Goal: Task Accomplishment & Management: Complete application form

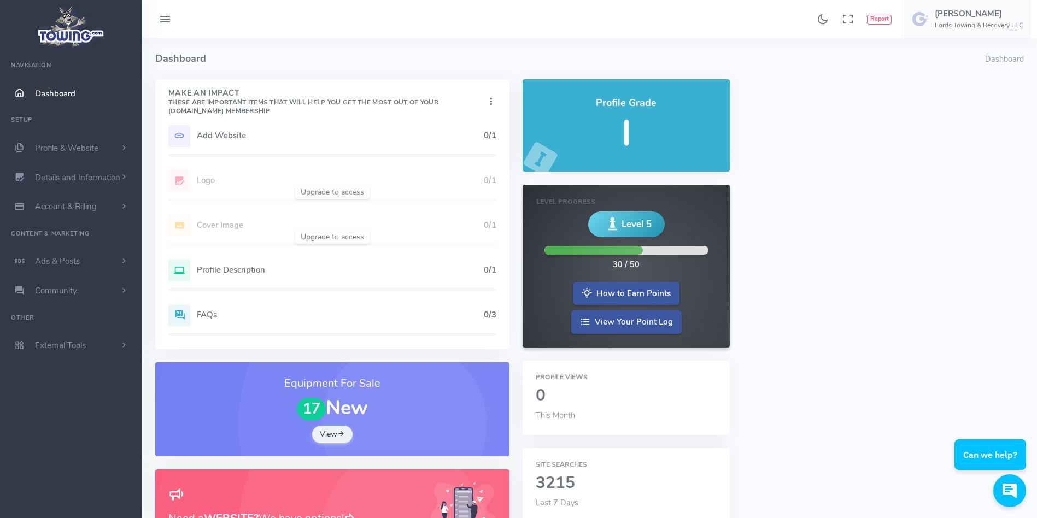
click at [316, 138] on h5 "Add Website" at bounding box center [340, 135] width 287 height 9
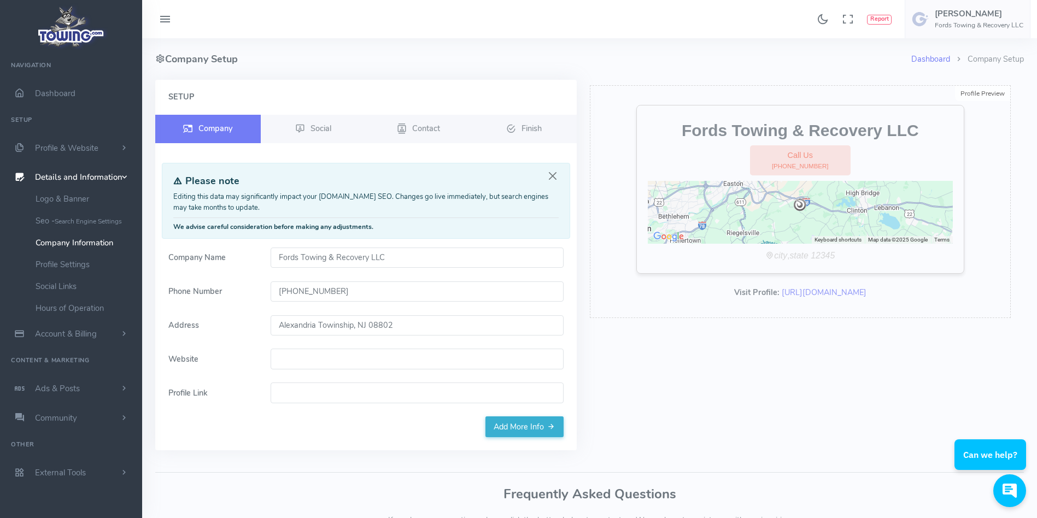
click at [316, 359] on input "Website" at bounding box center [417, 359] width 293 height 21
paste input "ordstowingandrecoveryllc.com"
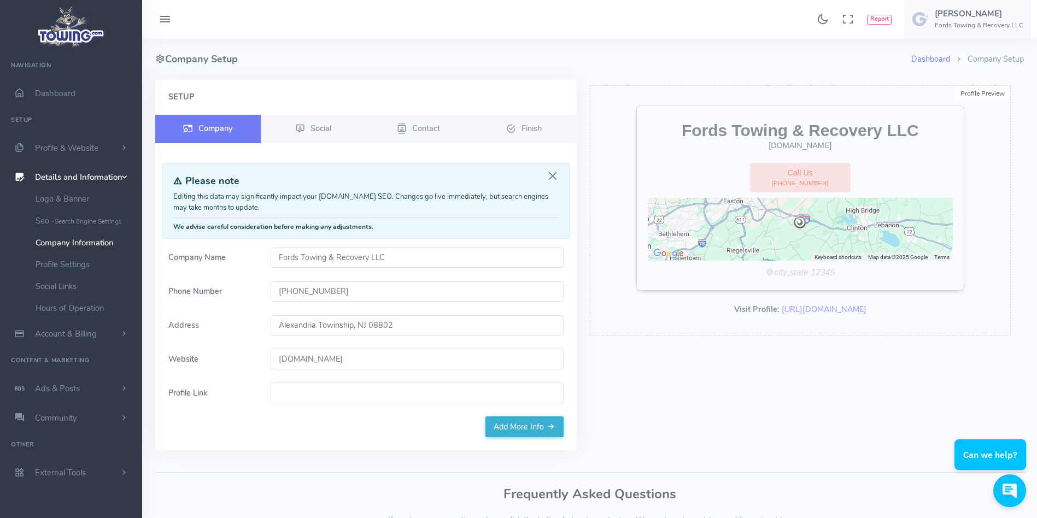
click at [278, 359] on input "ordstowingandrecoveryllc.com" at bounding box center [417, 359] width 293 height 21
type input "[DOMAIN_NAME]"
click at [523, 429] on link "Add More Info" at bounding box center [524, 426] width 78 height 21
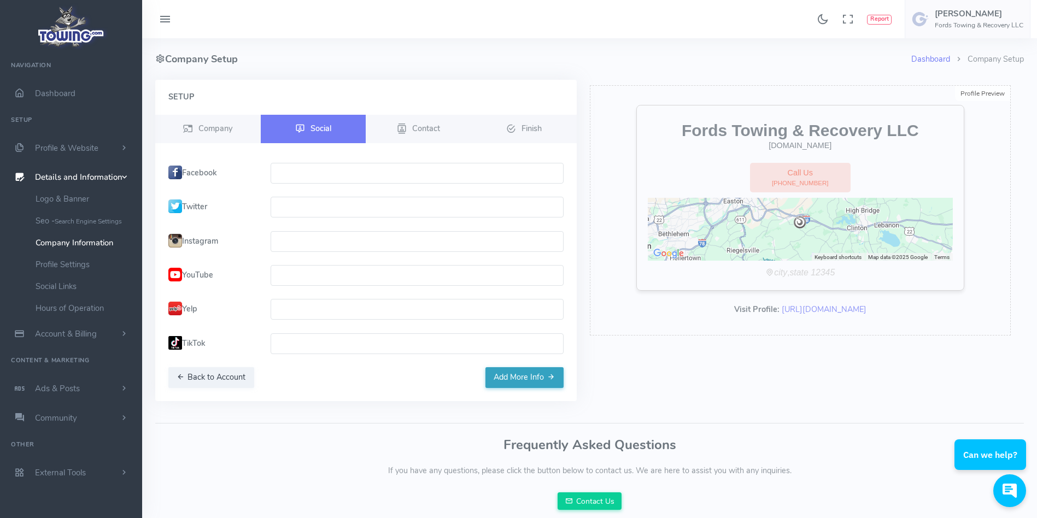
click at [537, 385] on button "Add More Info" at bounding box center [524, 377] width 78 height 21
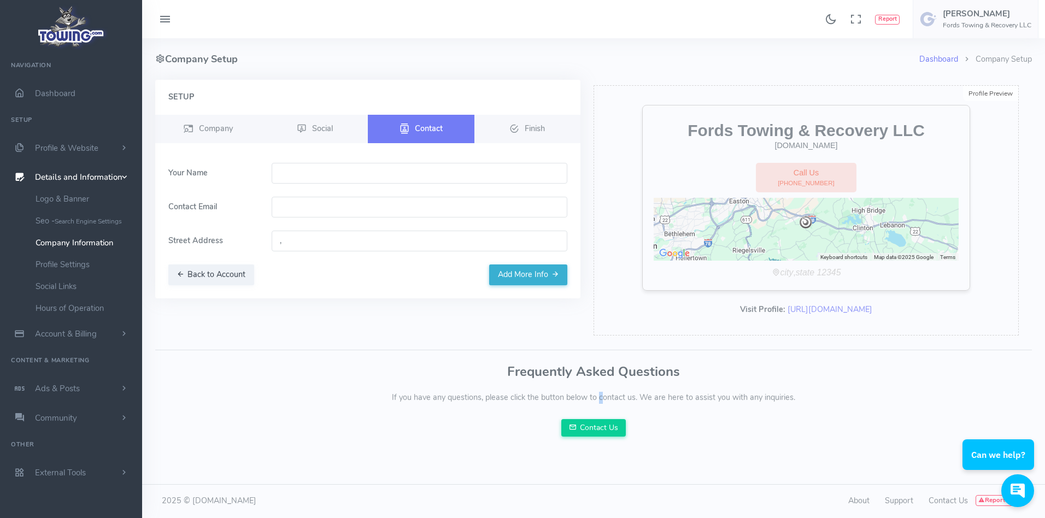
click at [537, 385] on div "Frequently Asked Questions If you have any questions, please click the button b…" at bounding box center [593, 401] width 877 height 72
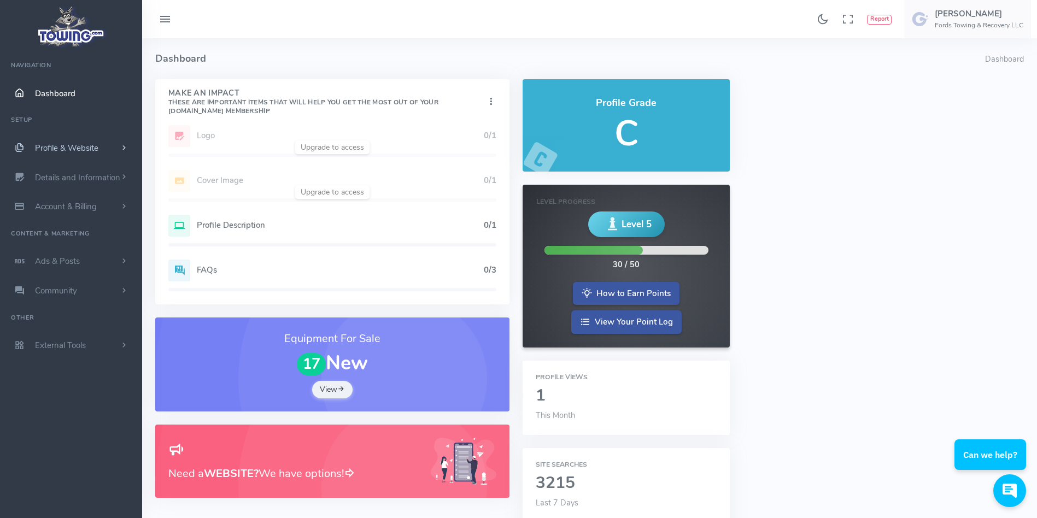
click at [101, 151] on link "Profile & Website" at bounding box center [71, 148] width 142 height 30
click at [109, 345] on link "Details and Information" at bounding box center [71, 353] width 142 height 30
click at [106, 248] on link "Company Information" at bounding box center [84, 243] width 115 height 22
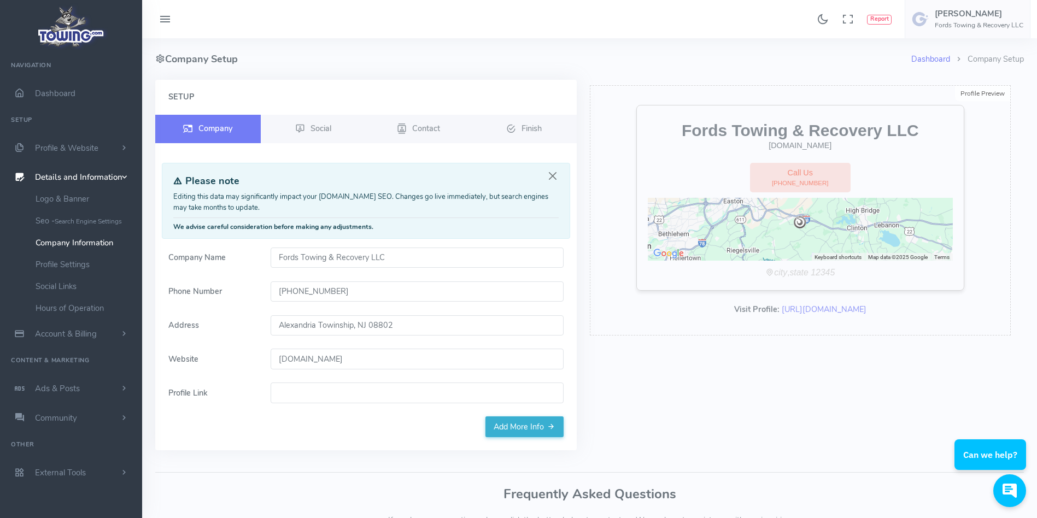
click at [402, 351] on input "[DOMAIN_NAME]" at bounding box center [417, 359] width 293 height 21
click at [498, 420] on link "Add More Info" at bounding box center [524, 426] width 78 height 21
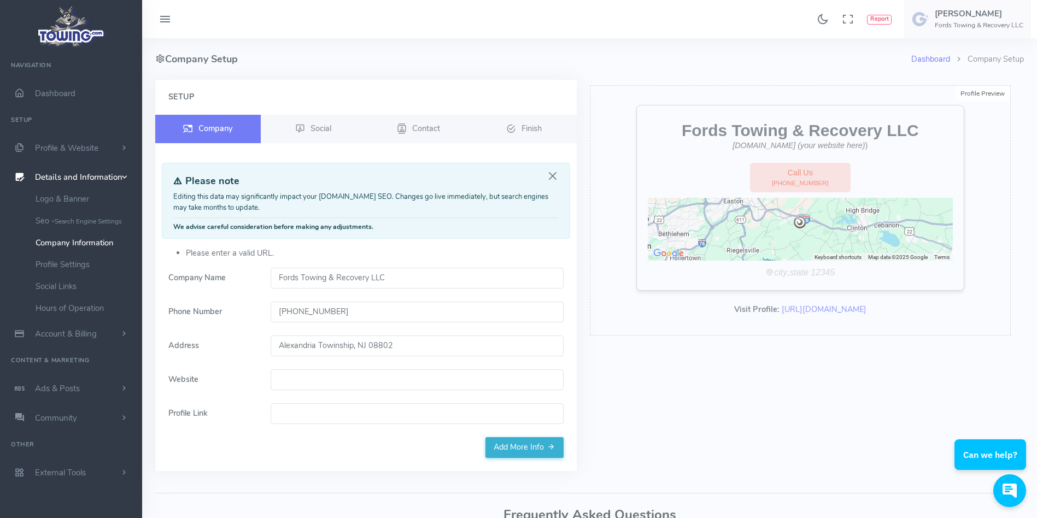
click at [631, 428] on div "Profile Preview Edit Fords Towing & Recovery LLC [DOMAIN_NAME] (your website he…" at bounding box center [800, 282] width 434 height 404
click at [331, 129] on span "Social" at bounding box center [320, 127] width 21 height 11
click at [331, 130] on span "Social" at bounding box center [320, 127] width 21 height 11
click at [67, 102] on link "Dashboard" at bounding box center [71, 94] width 142 height 30
